Goal: Information Seeking & Learning: Learn about a topic

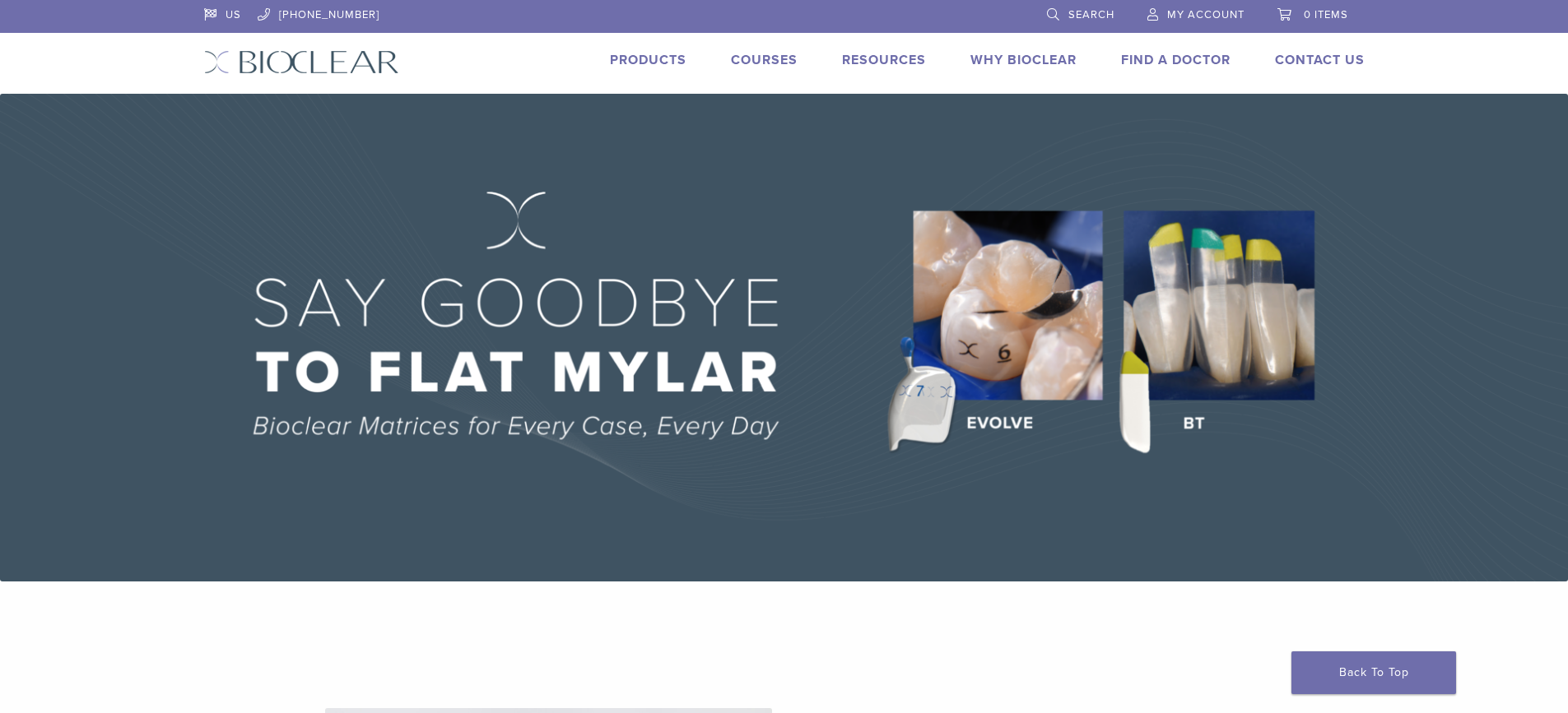
click at [1012, 57] on link "Why Bioclear" at bounding box center [1024, 60] width 107 height 17
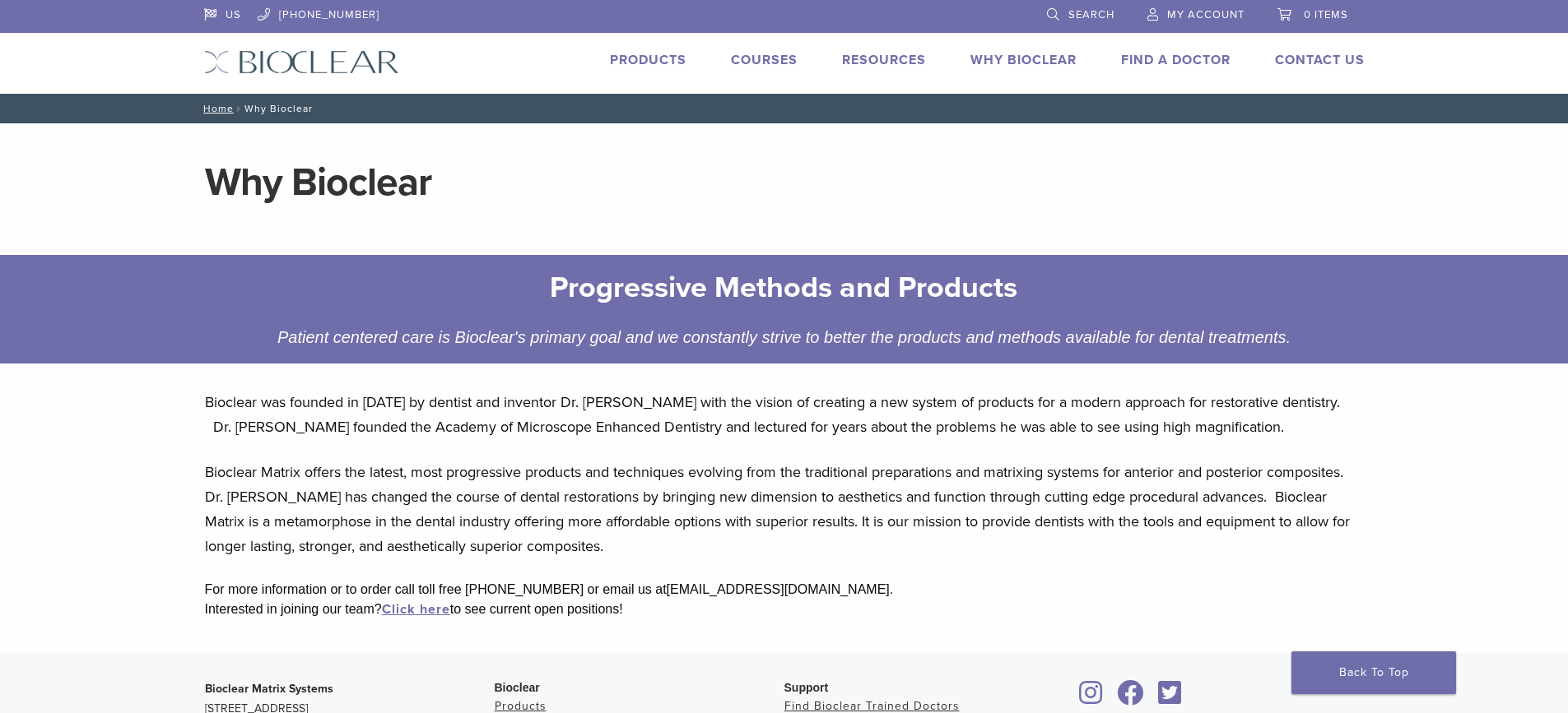
click at [646, 57] on link "Products" at bounding box center [648, 60] width 77 height 17
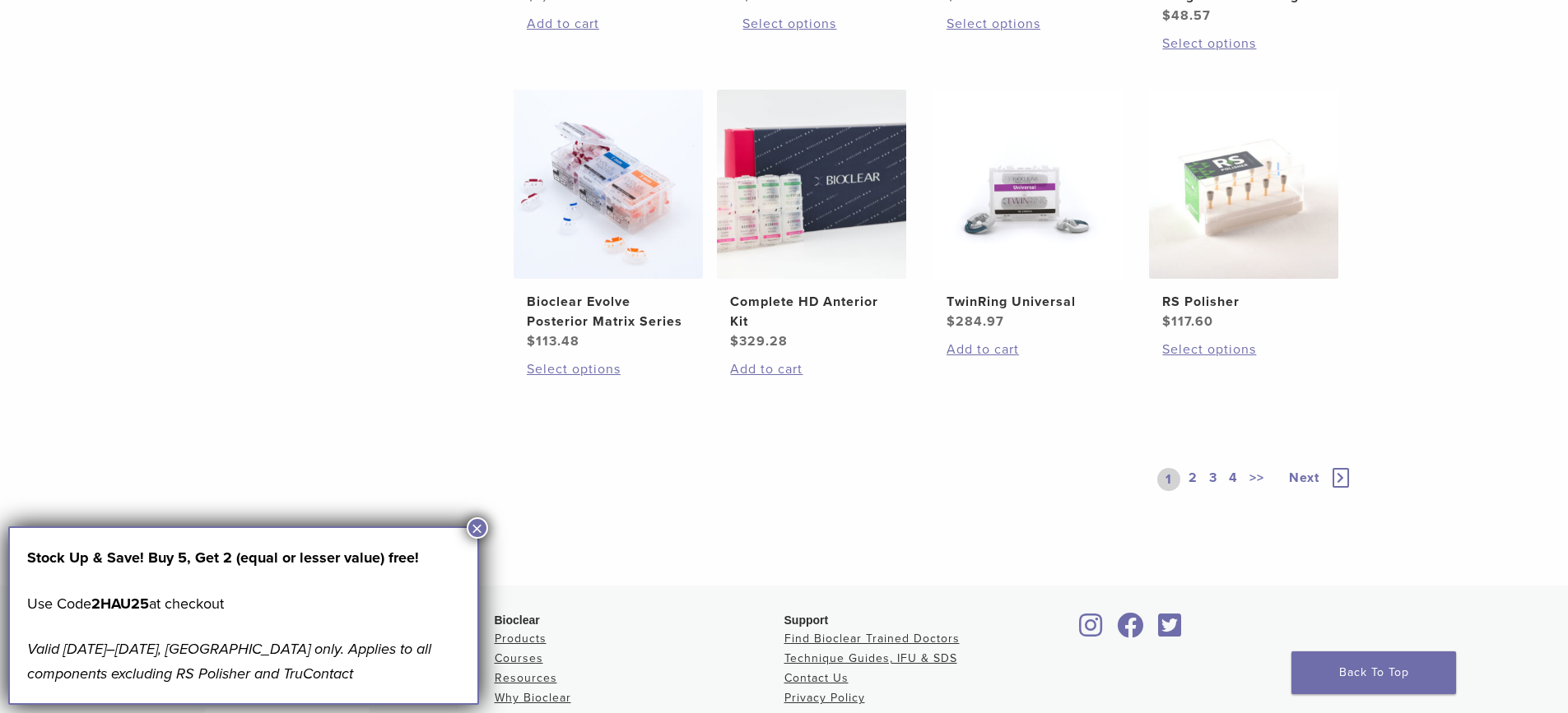
scroll to position [1317, 0]
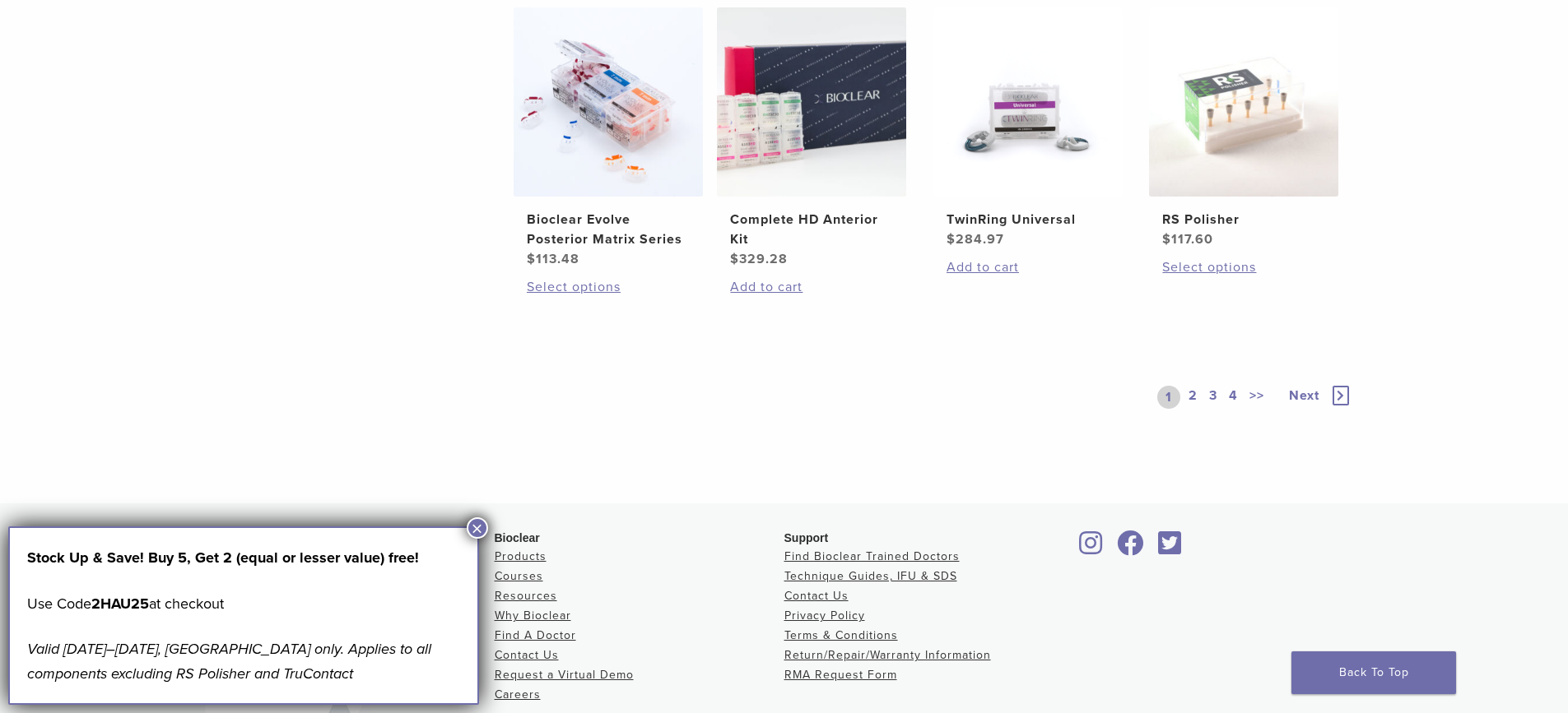
click at [1192, 392] on link "2" at bounding box center [1193, 396] width 16 height 23
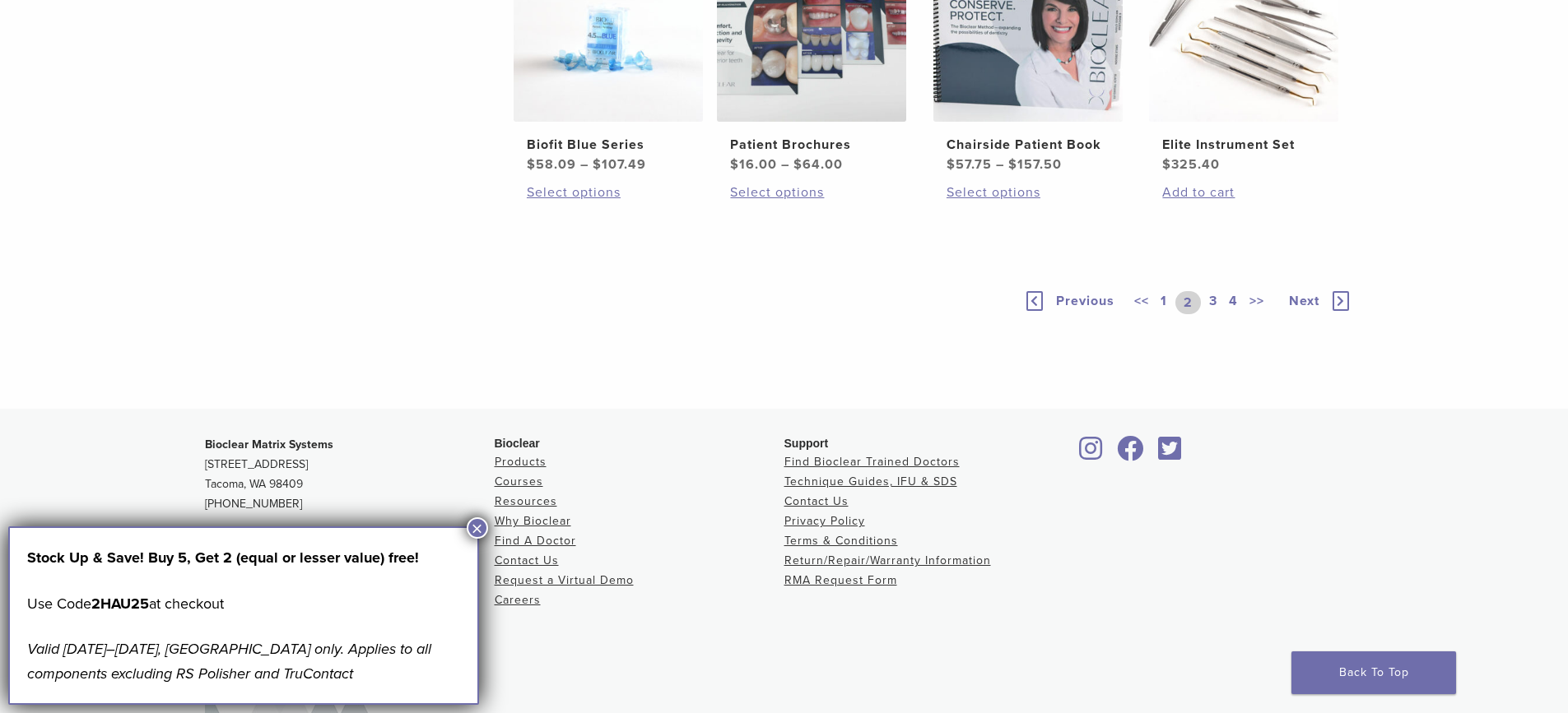
scroll to position [1235, 0]
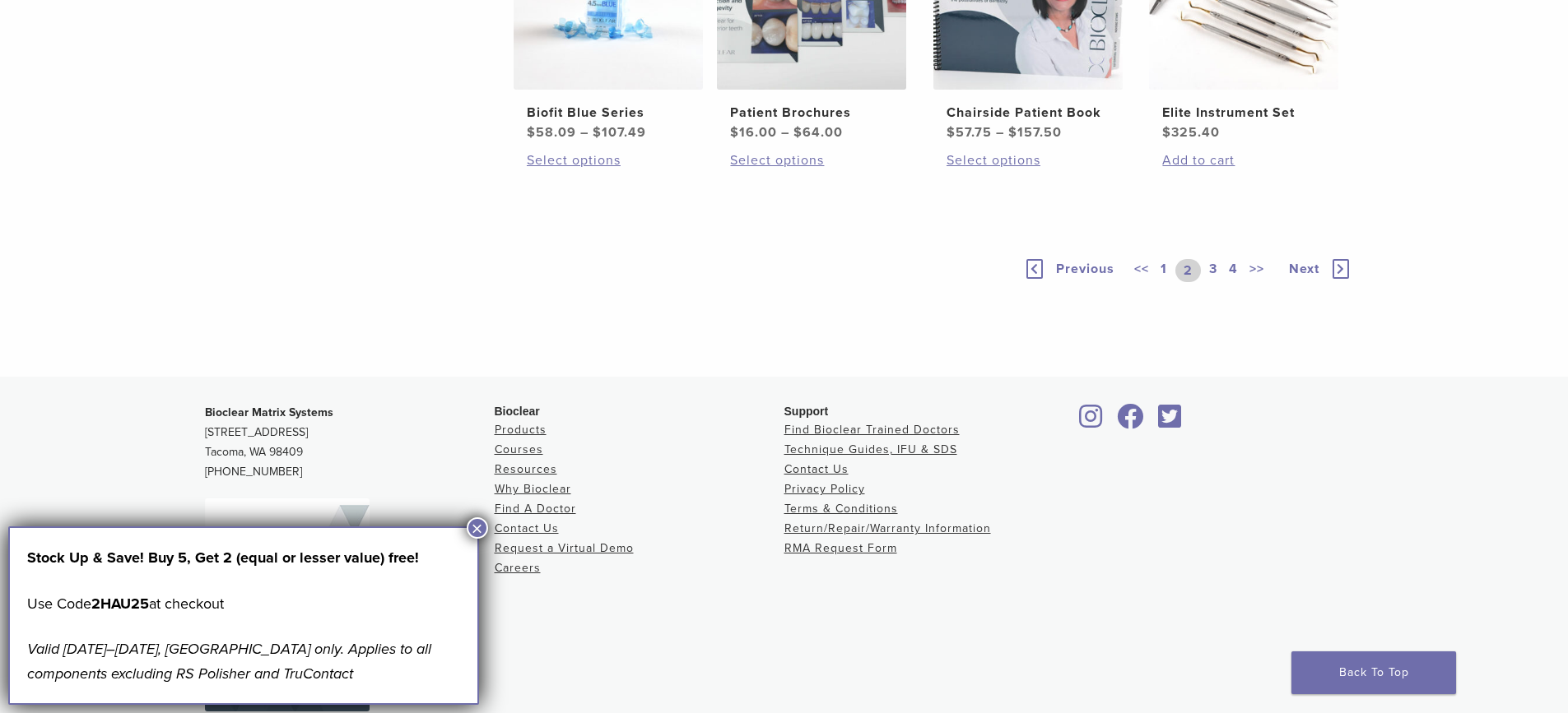
click at [1219, 282] on link "3" at bounding box center [1213, 270] width 15 height 23
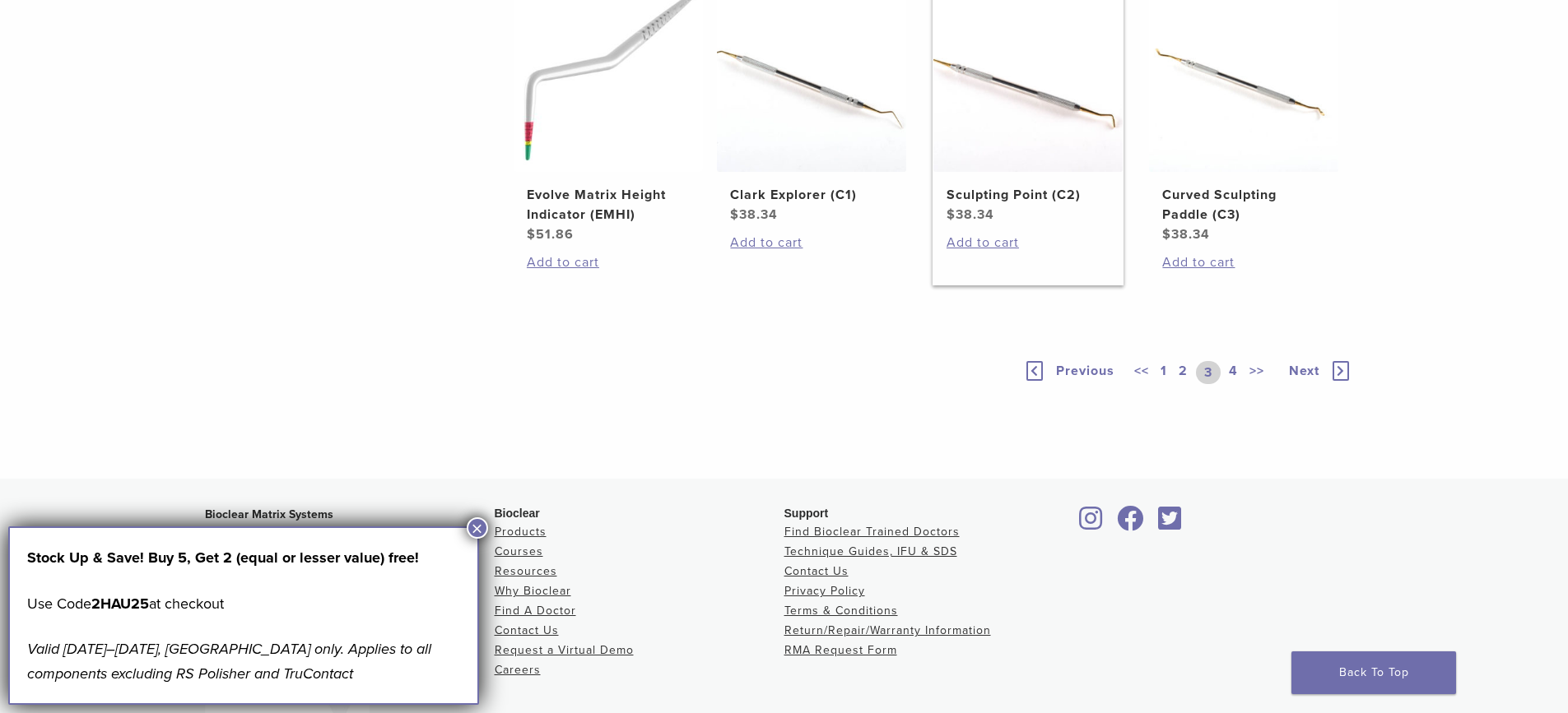
scroll to position [1235, 0]
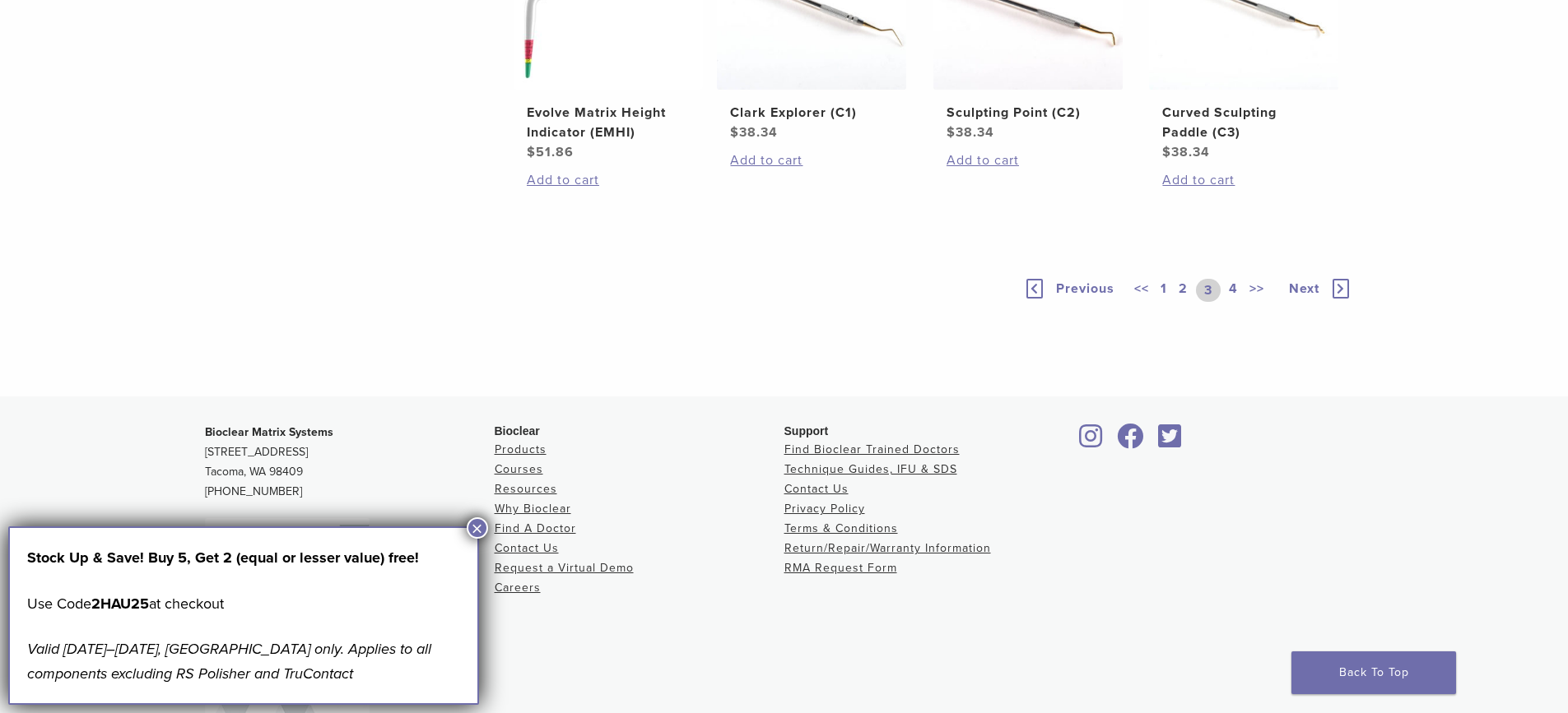
click at [1234, 302] on link "4" at bounding box center [1234, 290] width 16 height 23
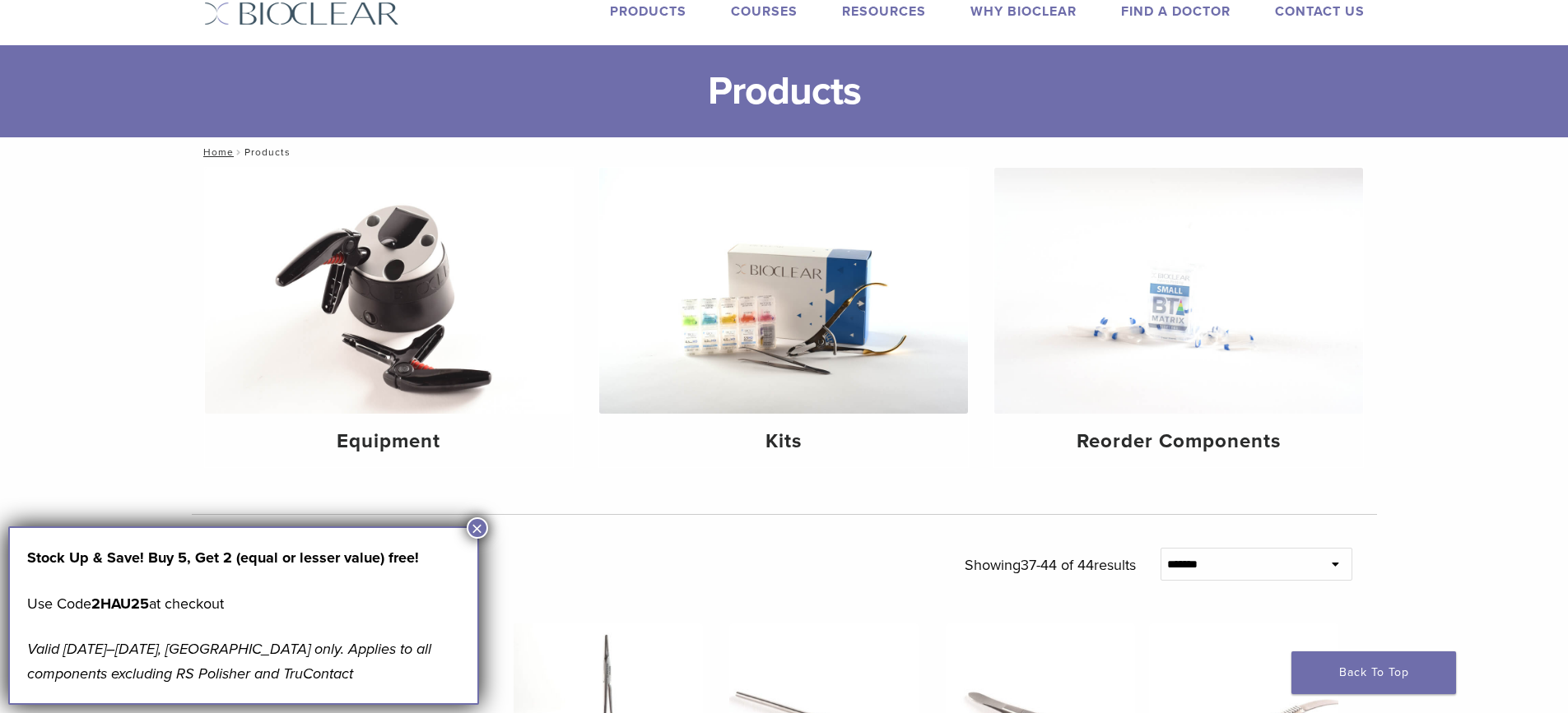
scroll to position [23, 0]
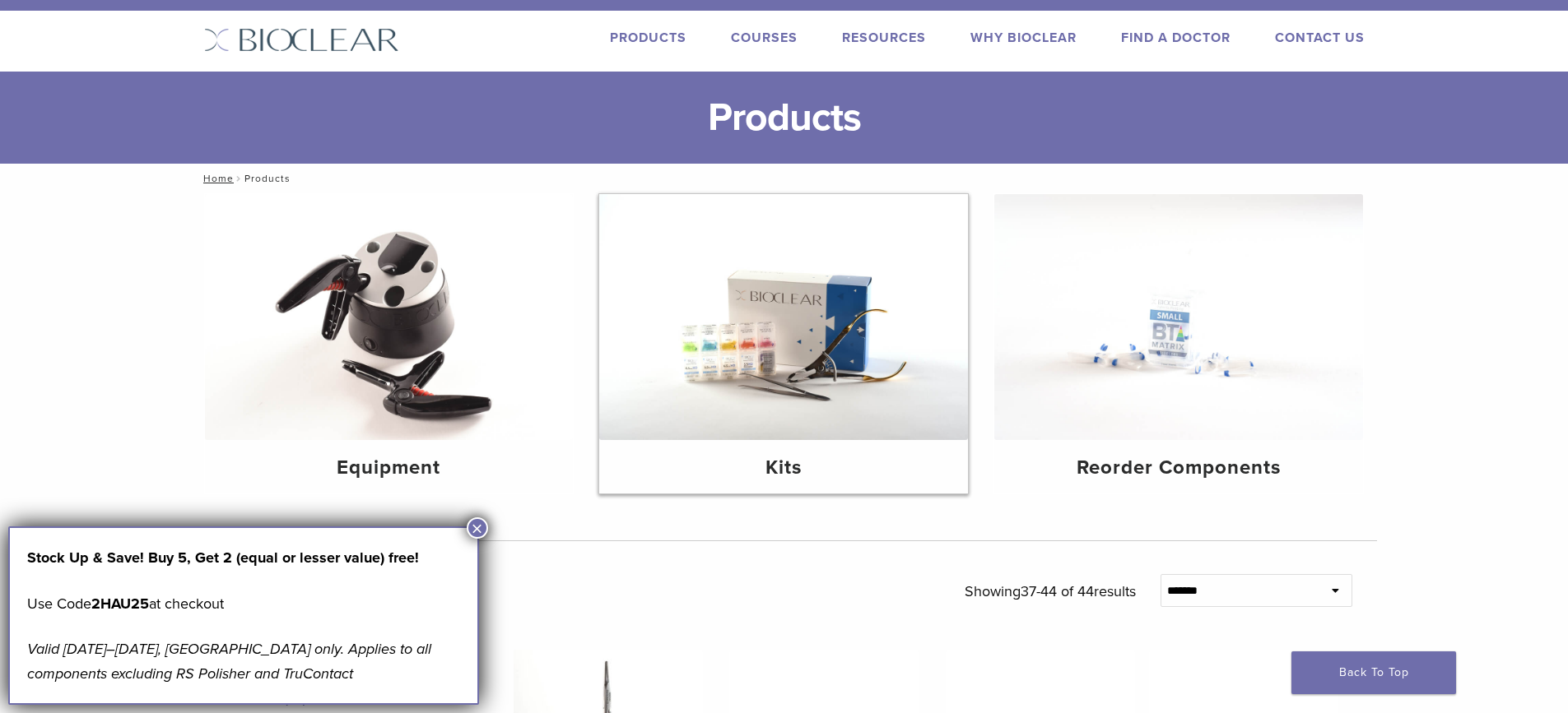
click at [813, 387] on img at bounding box center [784, 318] width 369 height 247
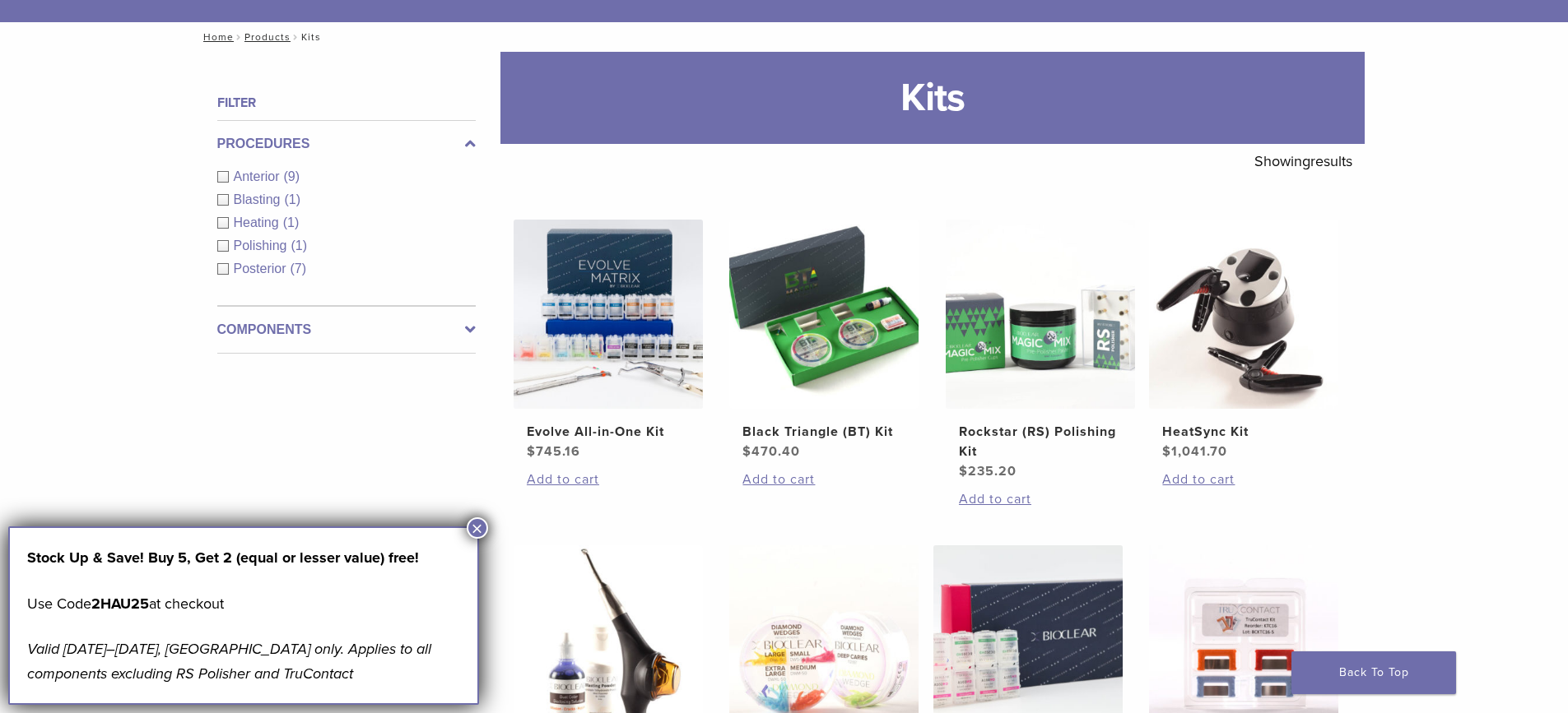
scroll to position [247, 0]
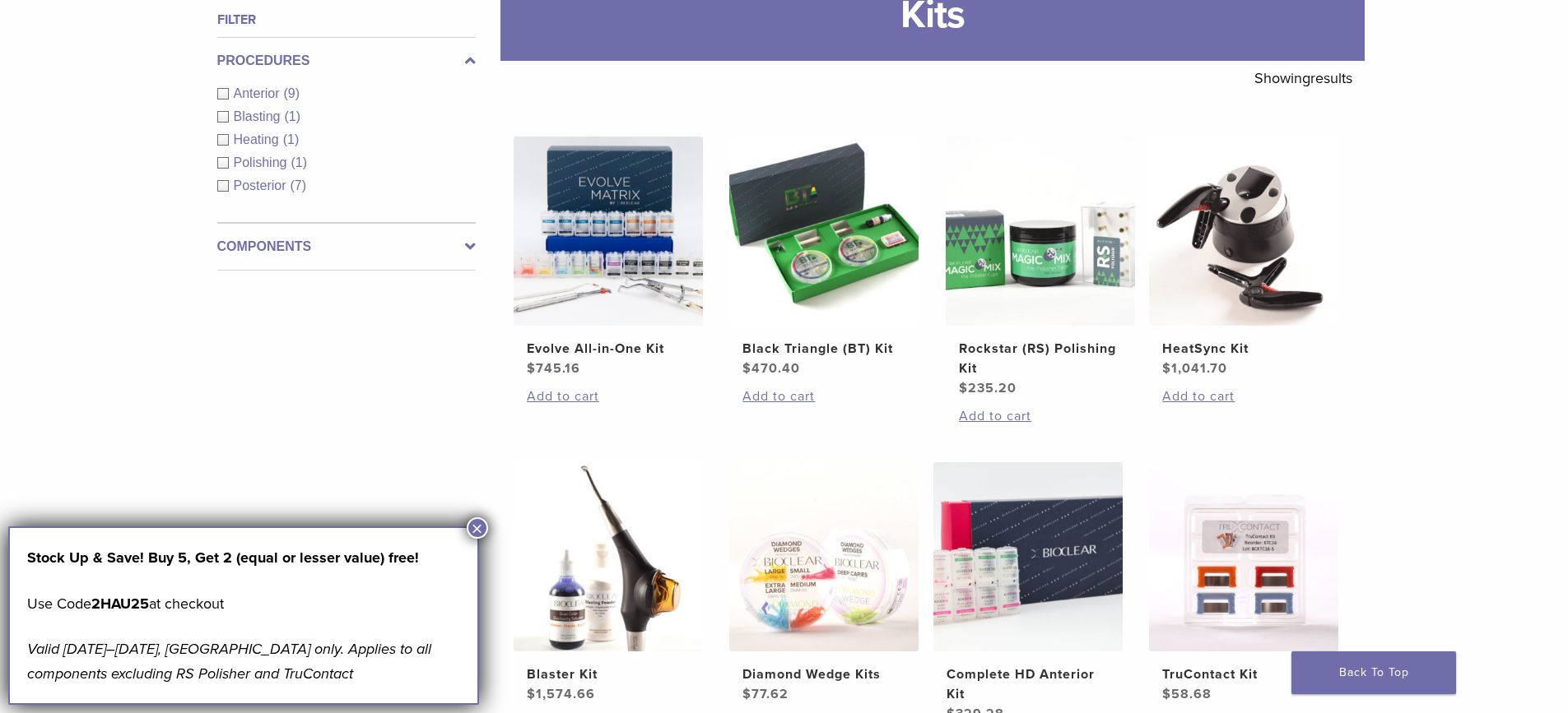
click at [463, 248] on label "Components" at bounding box center [346, 247] width 258 height 20
click at [307, 234] on span "Polishers/Abrasives" at bounding box center [294, 233] width 120 height 14
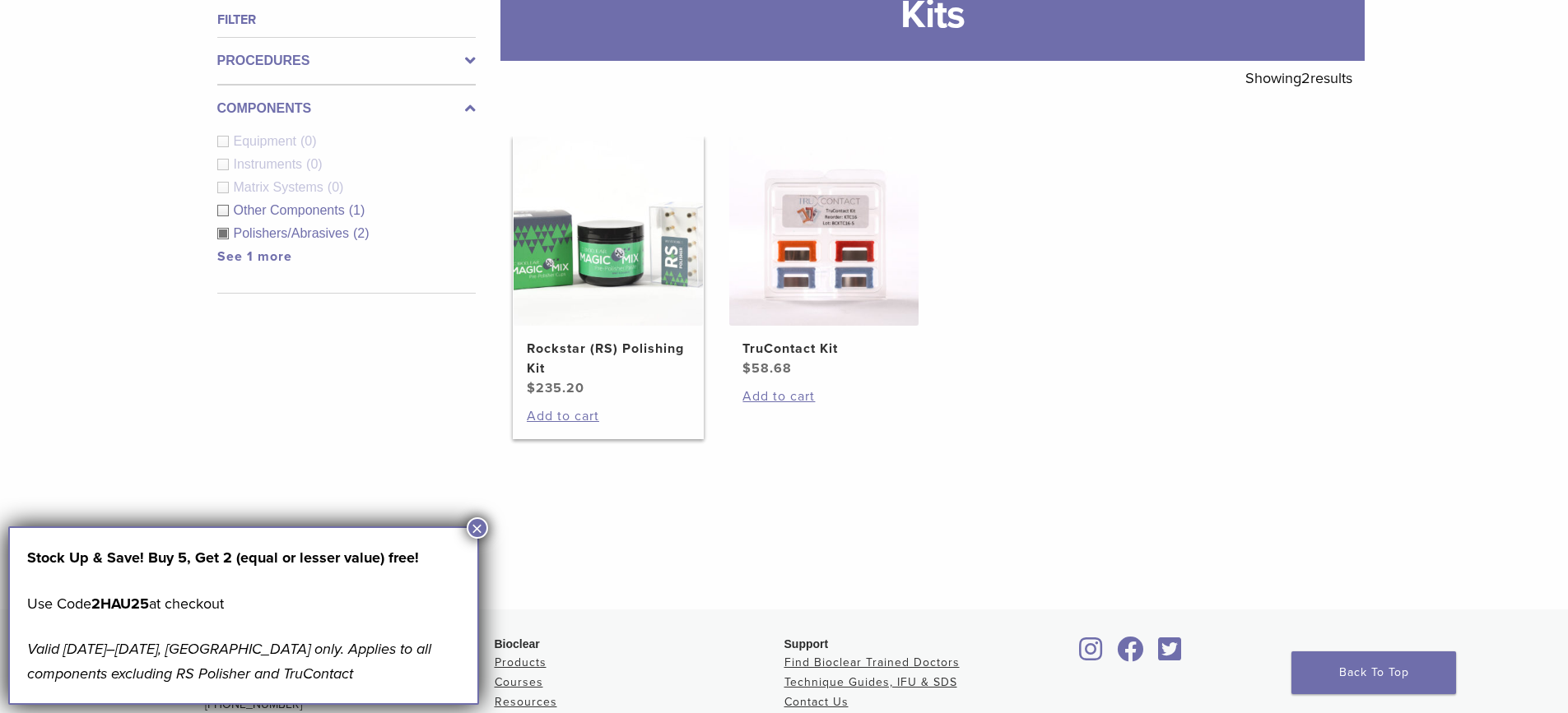
click at [537, 268] on img at bounding box center [608, 232] width 189 height 189
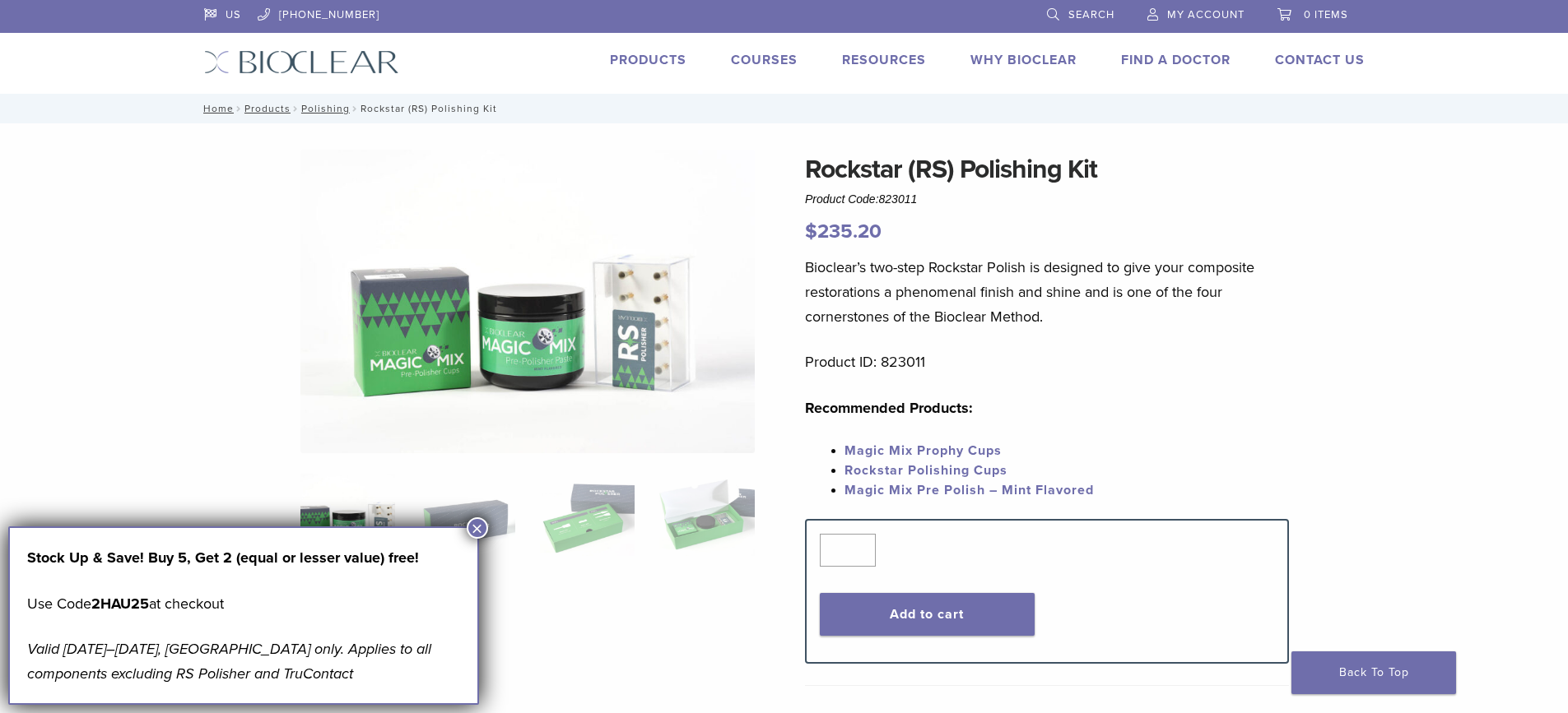
click at [898, 469] on link "Rockstar Polishing Cups" at bounding box center [925, 470] width 163 height 17
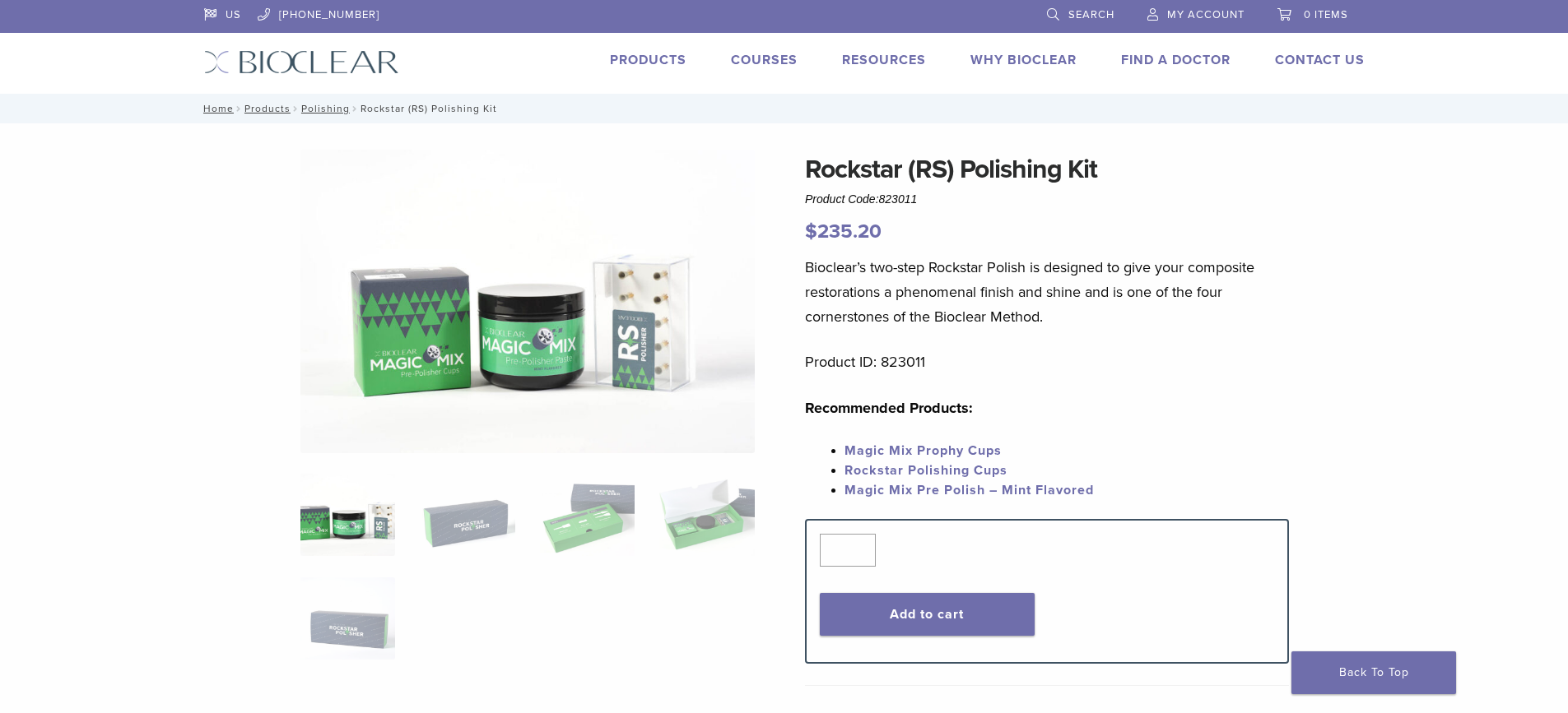
click at [917, 452] on link "Magic Mix Prophy Cups" at bounding box center [922, 451] width 157 height 17
